Goal: Information Seeking & Learning: Learn about a topic

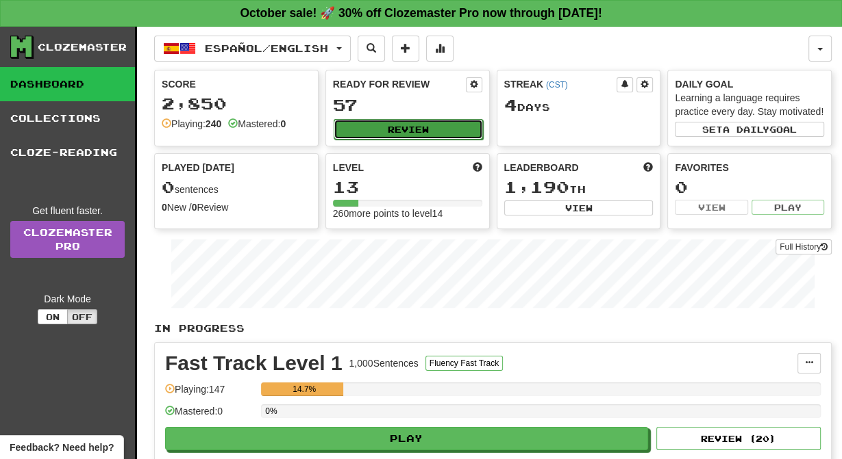
click at [427, 134] on button "Review" at bounding box center [407, 129] width 149 height 21
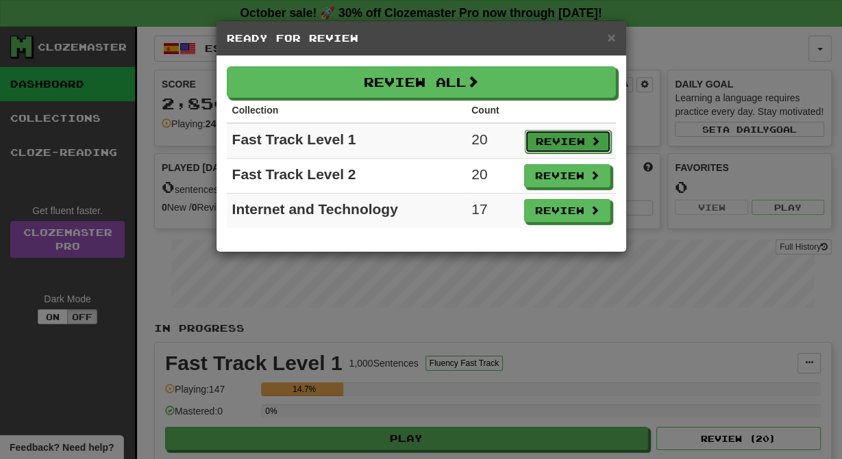
click at [583, 144] on button "Review" at bounding box center [568, 141] width 86 height 23
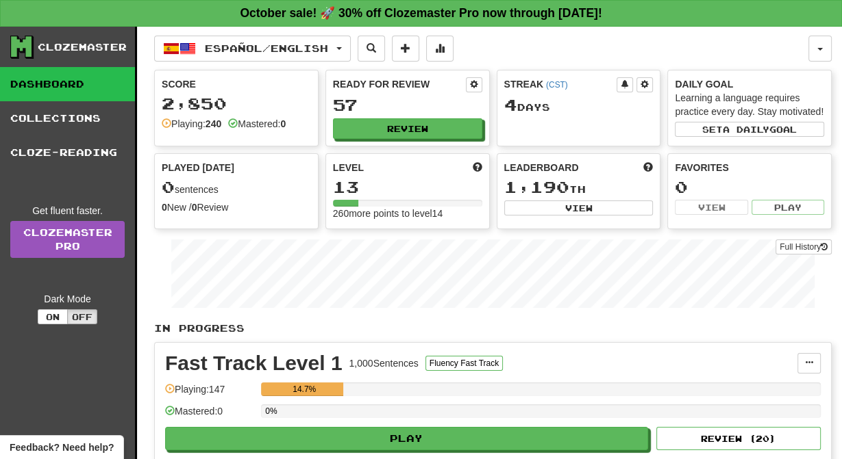
select select "**"
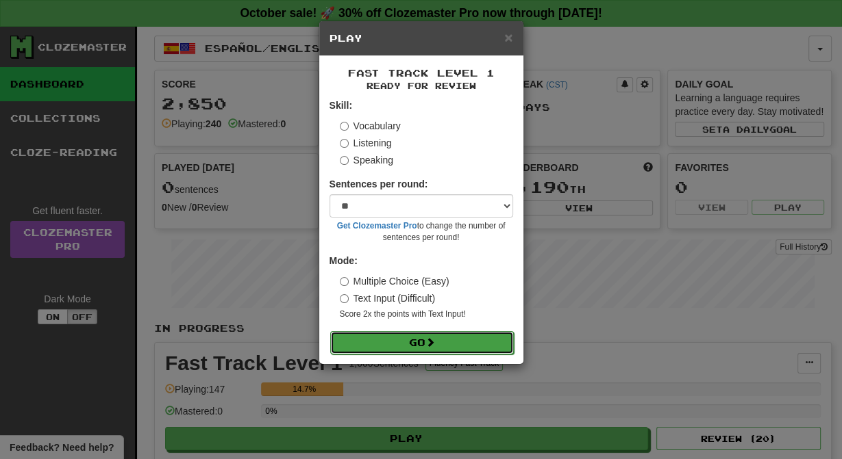
click at [459, 355] on button "Go" at bounding box center [422, 342] width 184 height 23
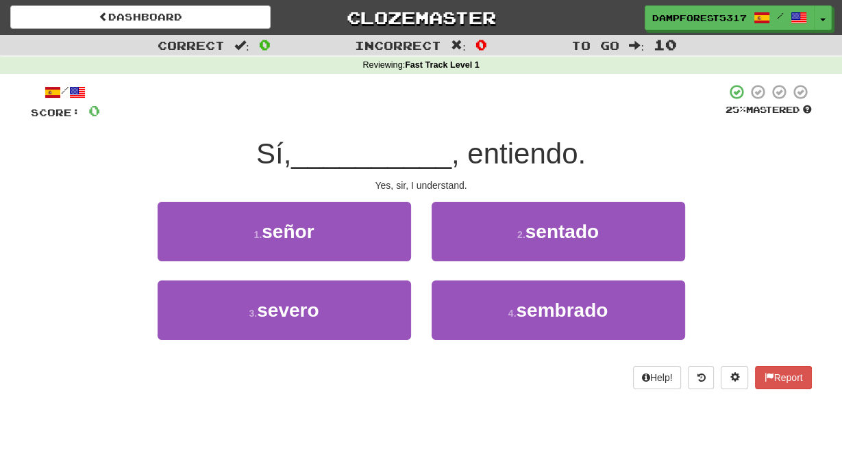
click at [459, 380] on div "Help! Report" at bounding box center [421, 377] width 781 height 23
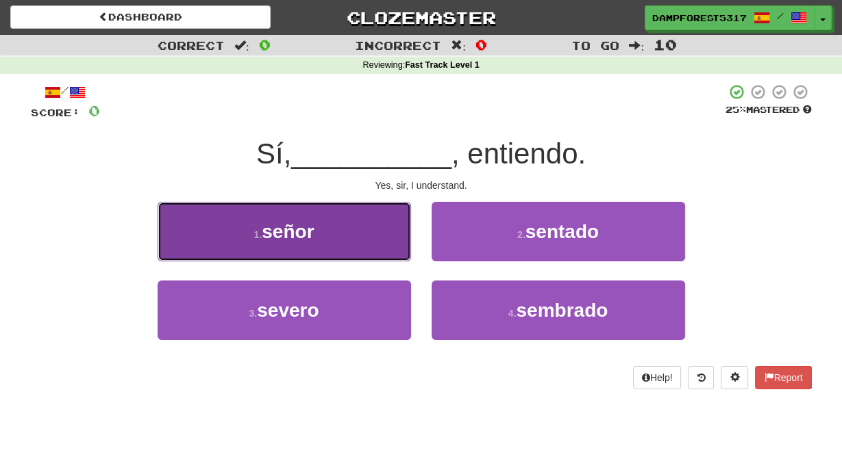
click at [317, 258] on button "1 . señor" at bounding box center [283, 232] width 253 height 60
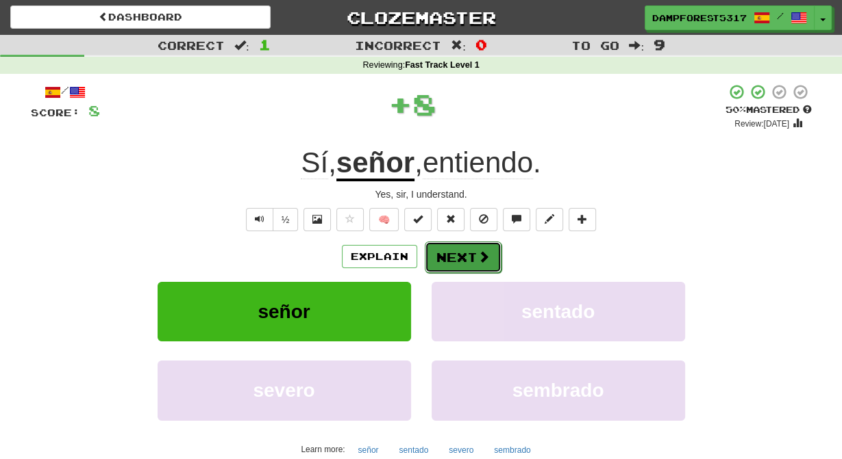
click at [449, 273] on button "Next" at bounding box center [463, 257] width 77 height 31
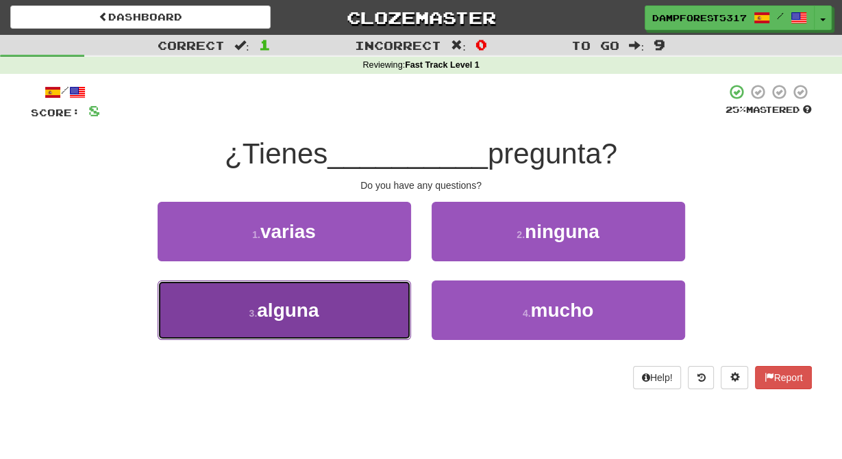
click at [338, 310] on button "3 . alguna" at bounding box center [283, 311] width 253 height 60
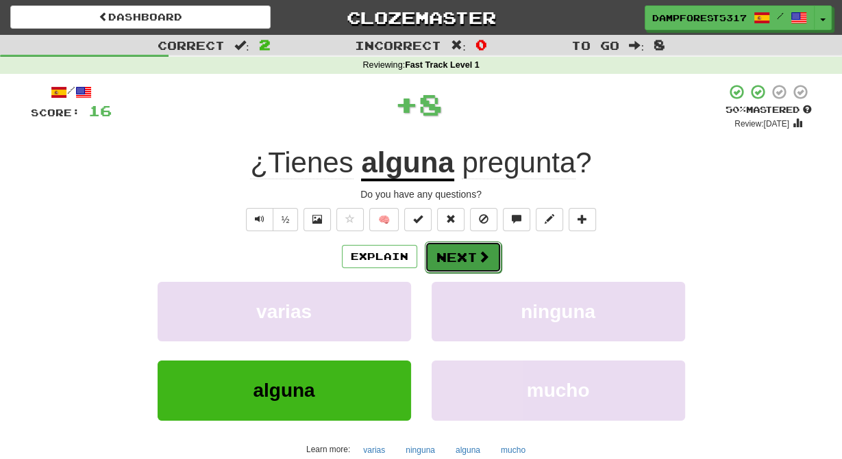
click at [468, 270] on button "Next" at bounding box center [463, 257] width 77 height 31
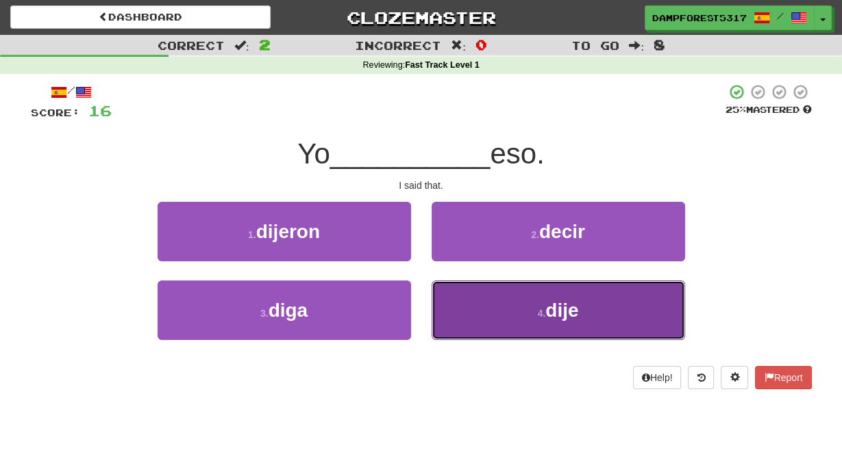
click at [495, 315] on button "4 . dije" at bounding box center [557, 311] width 253 height 60
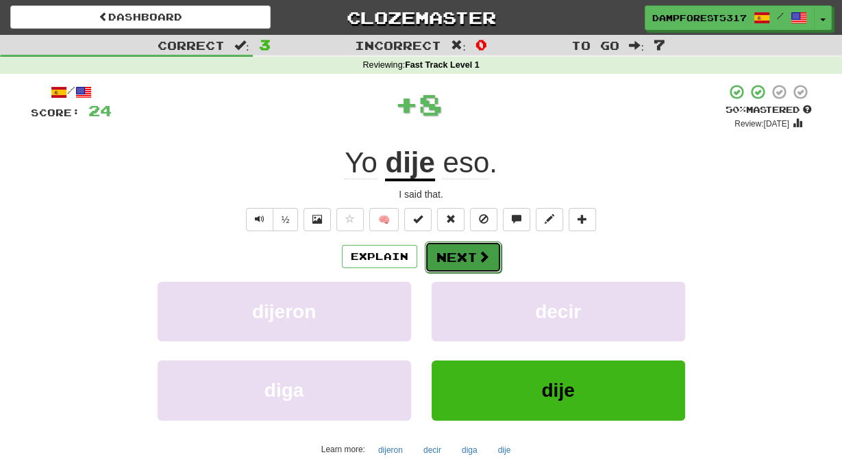
click at [466, 273] on button "Next" at bounding box center [463, 257] width 77 height 31
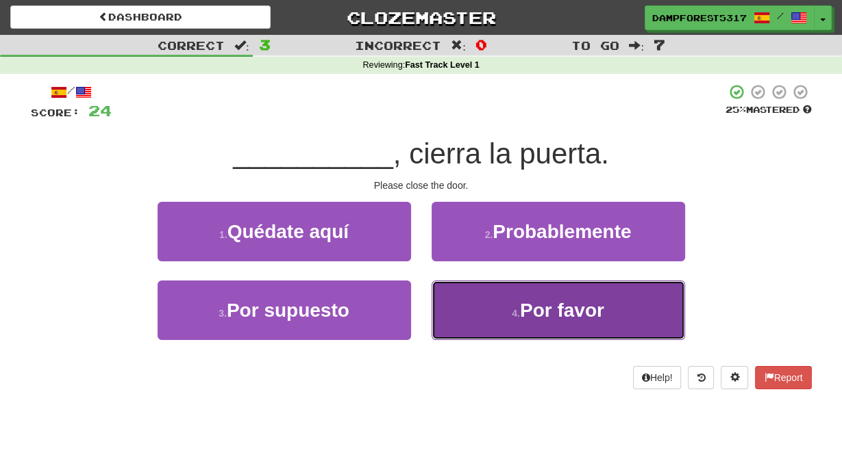
click at [494, 313] on button "4 . Por favor" at bounding box center [557, 311] width 253 height 60
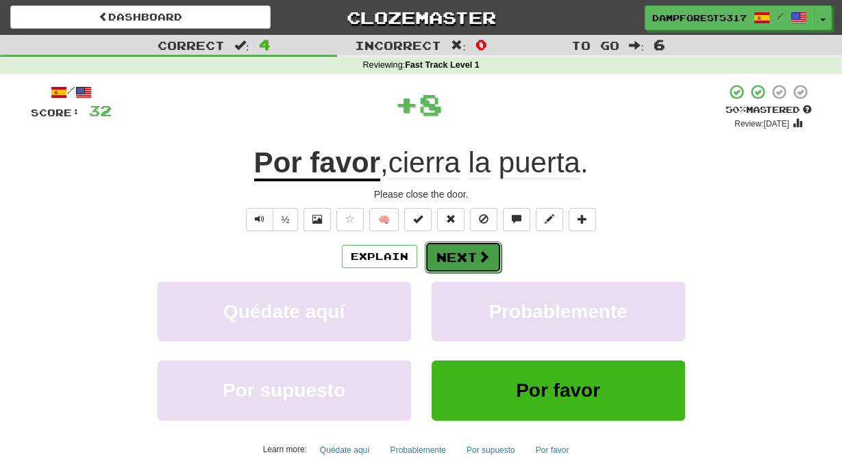
click at [469, 273] on button "Next" at bounding box center [463, 257] width 77 height 31
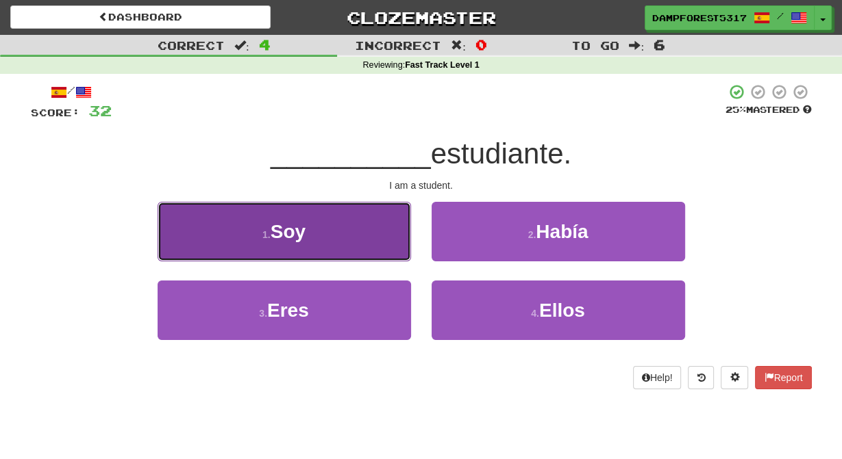
click at [349, 251] on button "1 . Soy" at bounding box center [283, 232] width 253 height 60
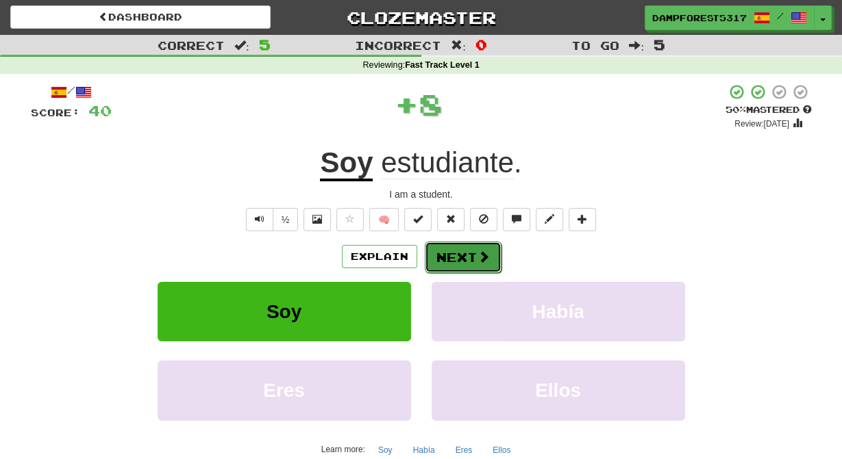
click at [470, 264] on button "Next" at bounding box center [463, 257] width 77 height 31
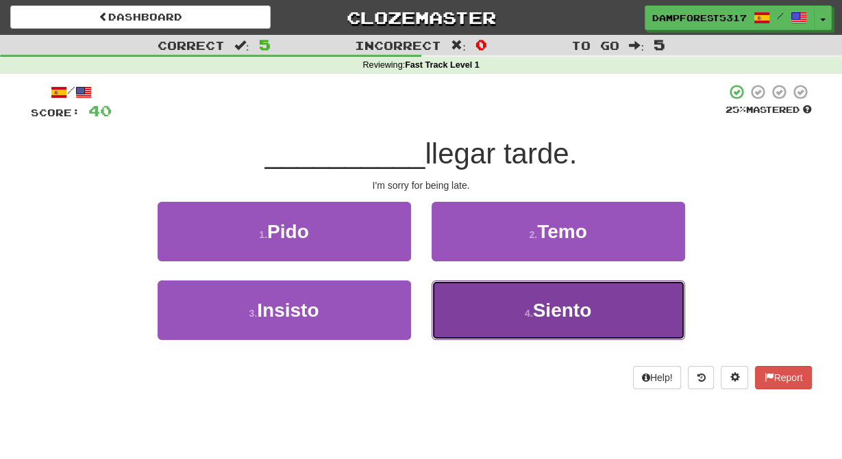
click at [543, 321] on span "Siento" at bounding box center [562, 310] width 59 height 21
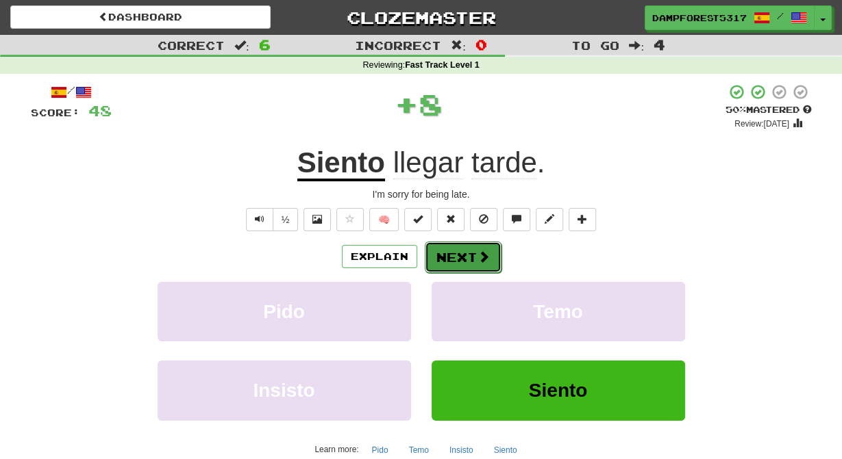
click at [466, 266] on button "Next" at bounding box center [463, 257] width 77 height 31
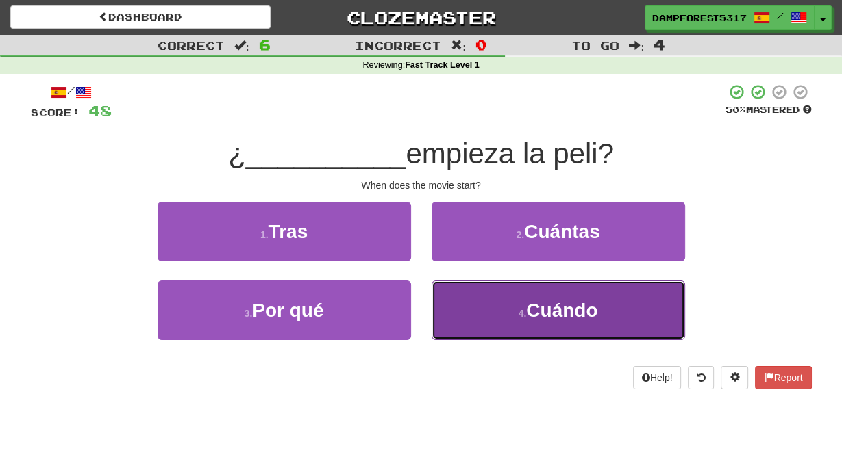
click at [552, 327] on button "4 . Cuándo" at bounding box center [557, 311] width 253 height 60
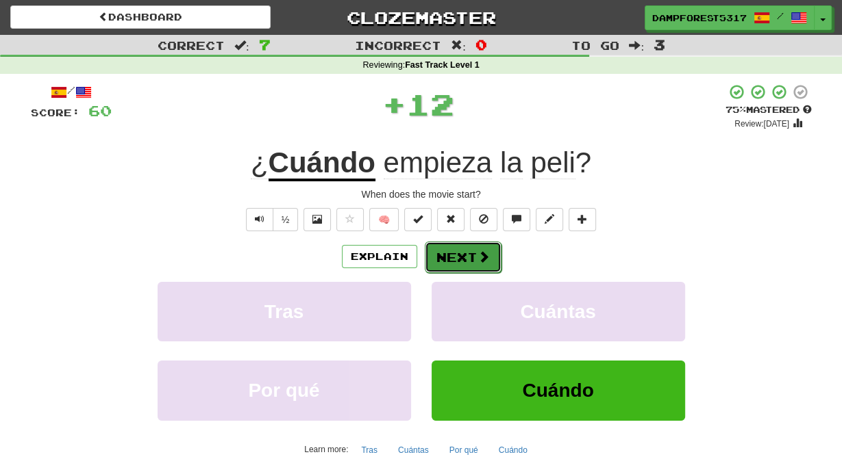
click at [467, 273] on button "Next" at bounding box center [463, 257] width 77 height 31
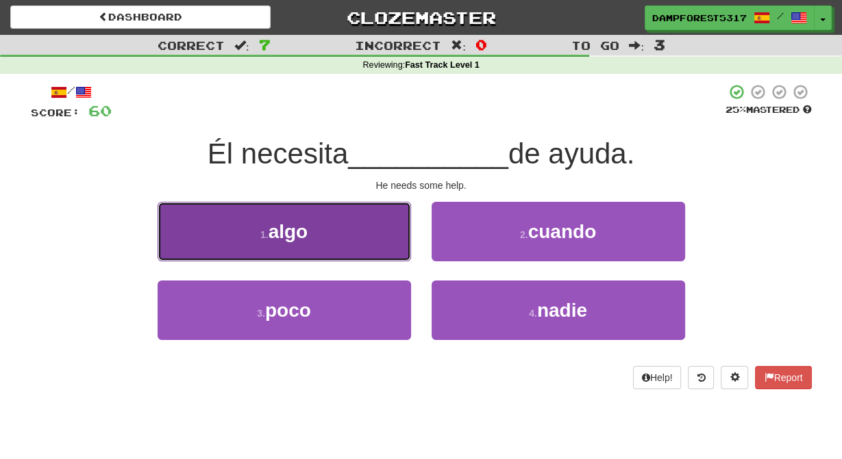
click at [338, 262] on button "1 . algo" at bounding box center [283, 232] width 253 height 60
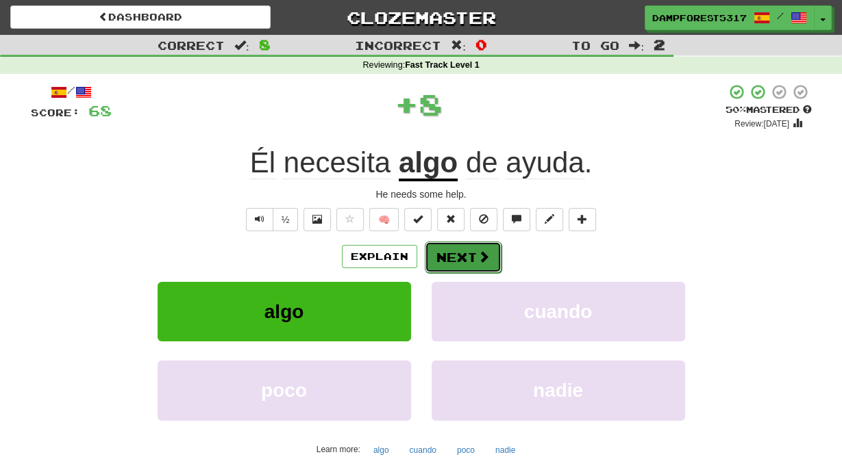
click at [454, 263] on button "Next" at bounding box center [463, 257] width 77 height 31
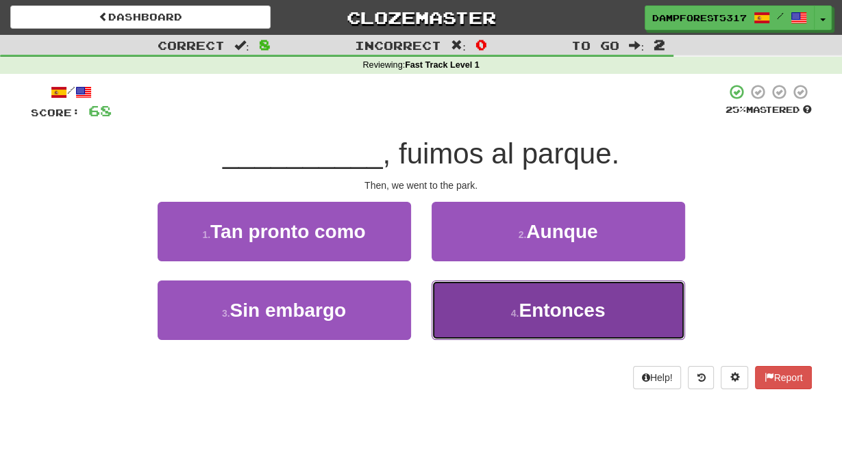
click at [518, 299] on button "4 . Entonces" at bounding box center [557, 311] width 253 height 60
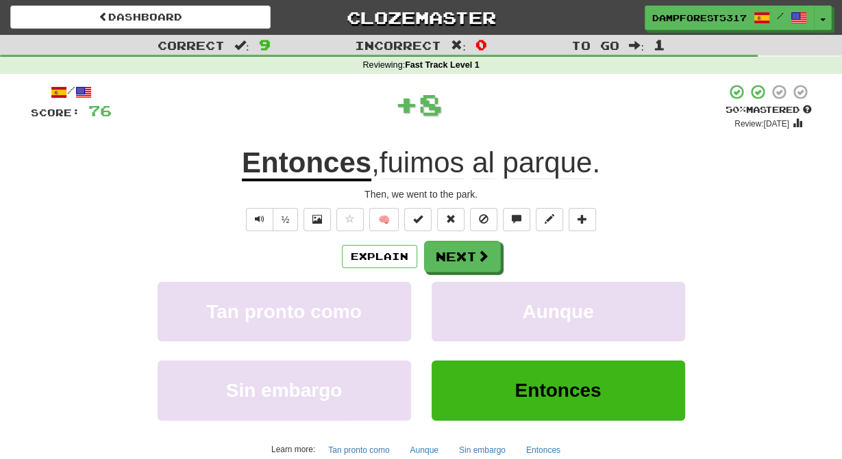
click at [473, 251] on div "/ Score: 76 + 8 50 % Mastered Review: [DATE] Entonces , fuimos al parque . Then…" at bounding box center [421, 287] width 781 height 407
click at [476, 263] on button "Next" at bounding box center [463, 257] width 77 height 31
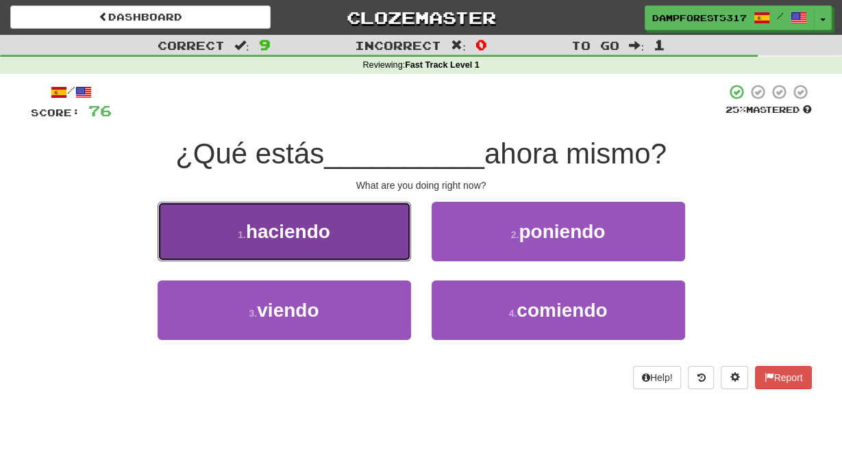
click at [374, 242] on button "1 . haciendo" at bounding box center [283, 232] width 253 height 60
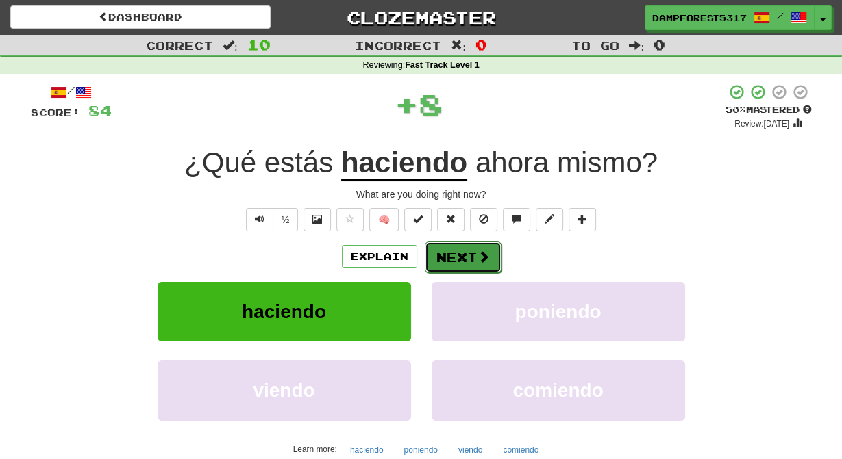
click at [473, 263] on button "Next" at bounding box center [463, 257] width 77 height 31
